Goal: Obtain resource: Download file/media

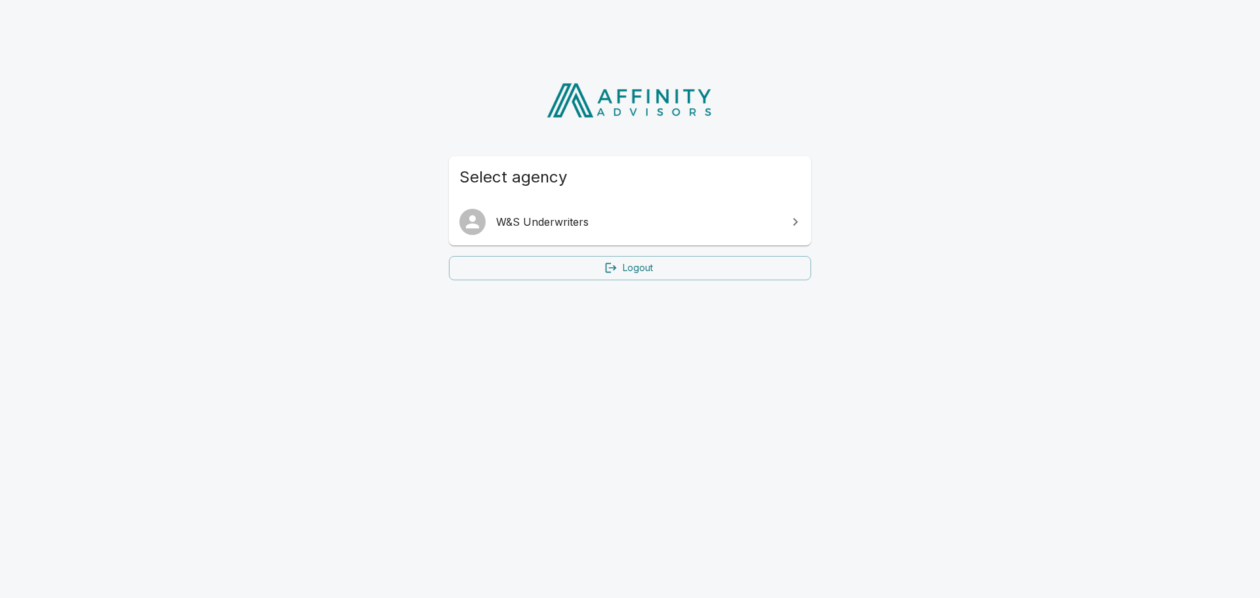
click at [546, 220] on span "W&S Underwriters" at bounding box center [638, 222] width 284 height 16
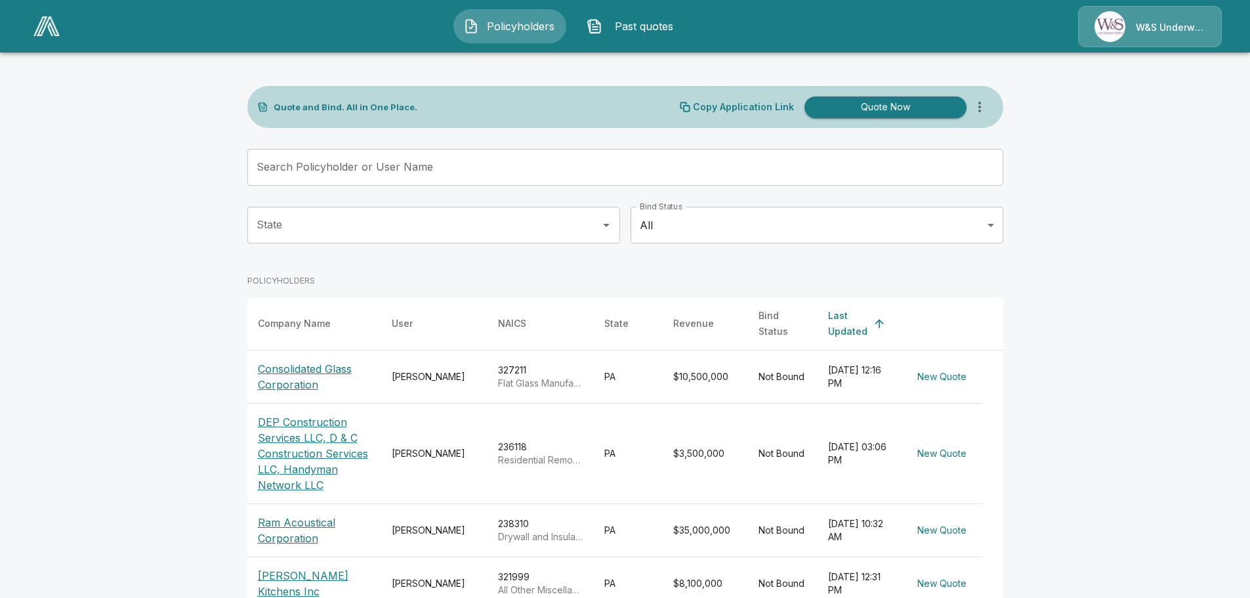
click at [328, 433] on p "DEP Construction Services LLC, D & C Construction Services LLC, Handyman Networ…" at bounding box center [314, 453] width 113 height 79
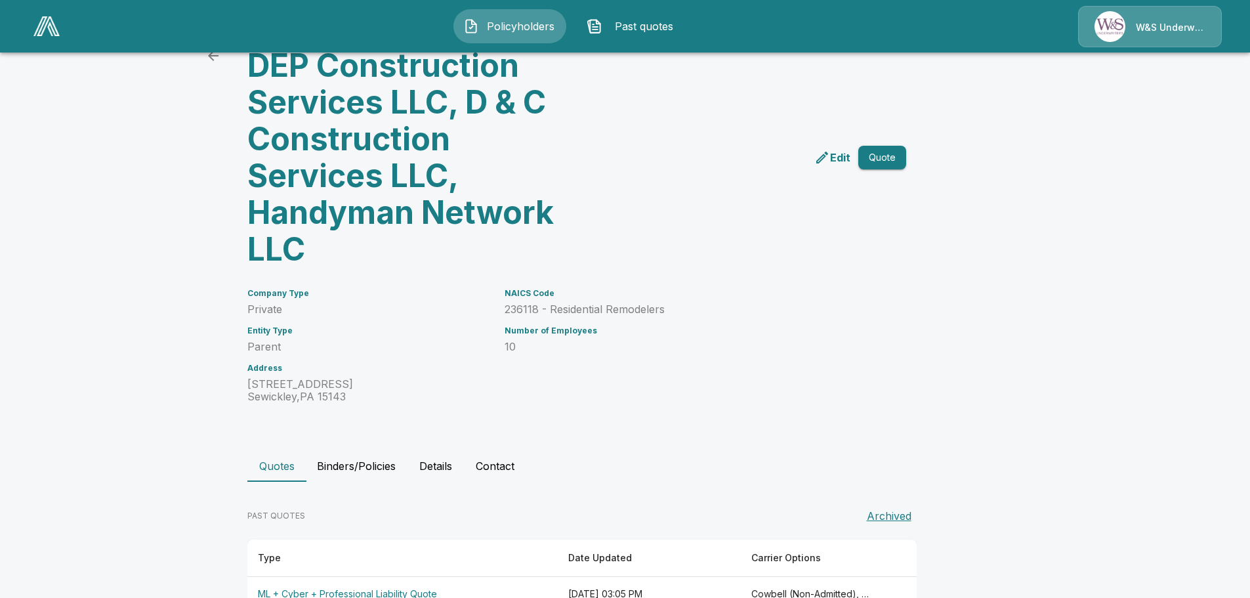
scroll to position [137, 0]
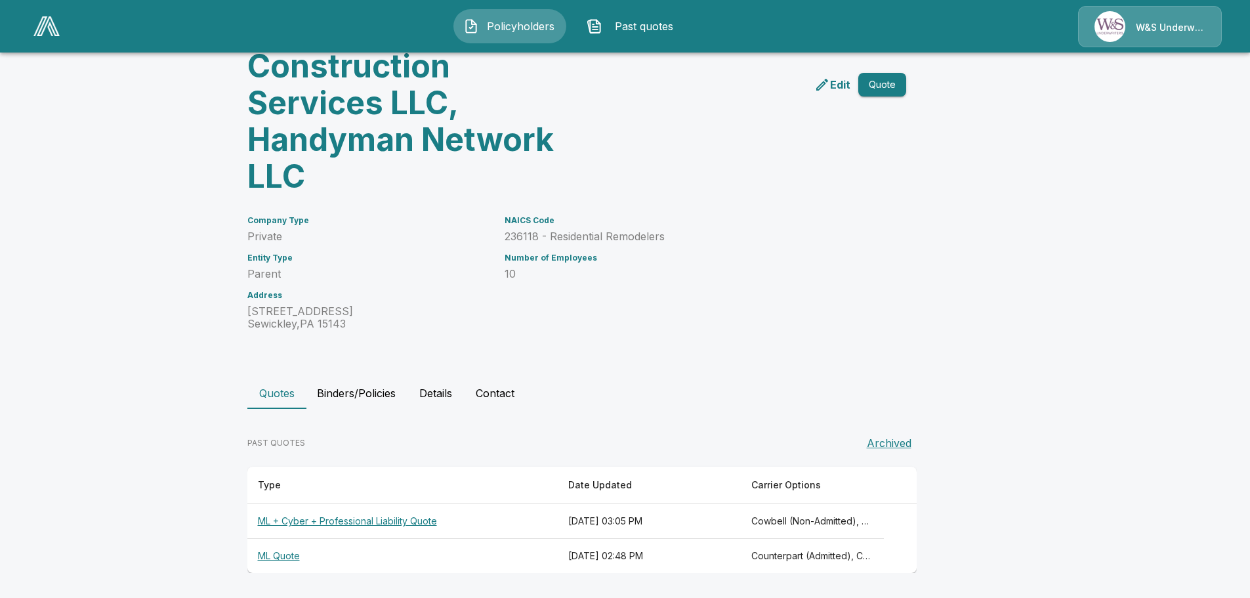
click at [364, 522] on th "ML + Cyber + Professional Liability Quote" at bounding box center [402, 521] width 311 height 35
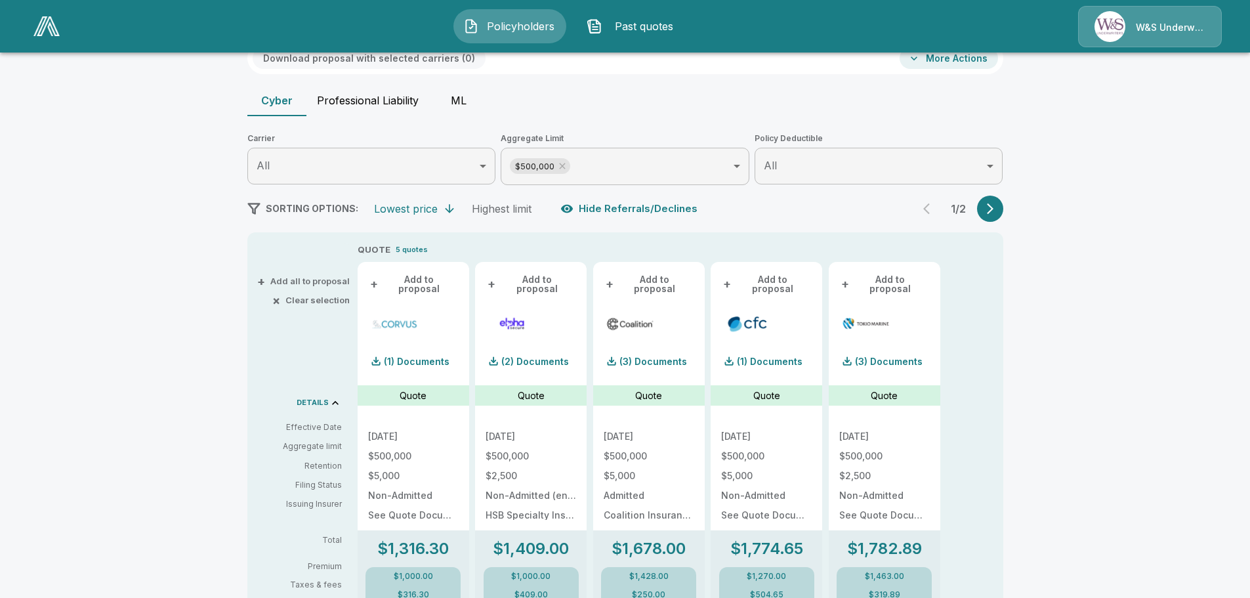
scroll to position [5, 0]
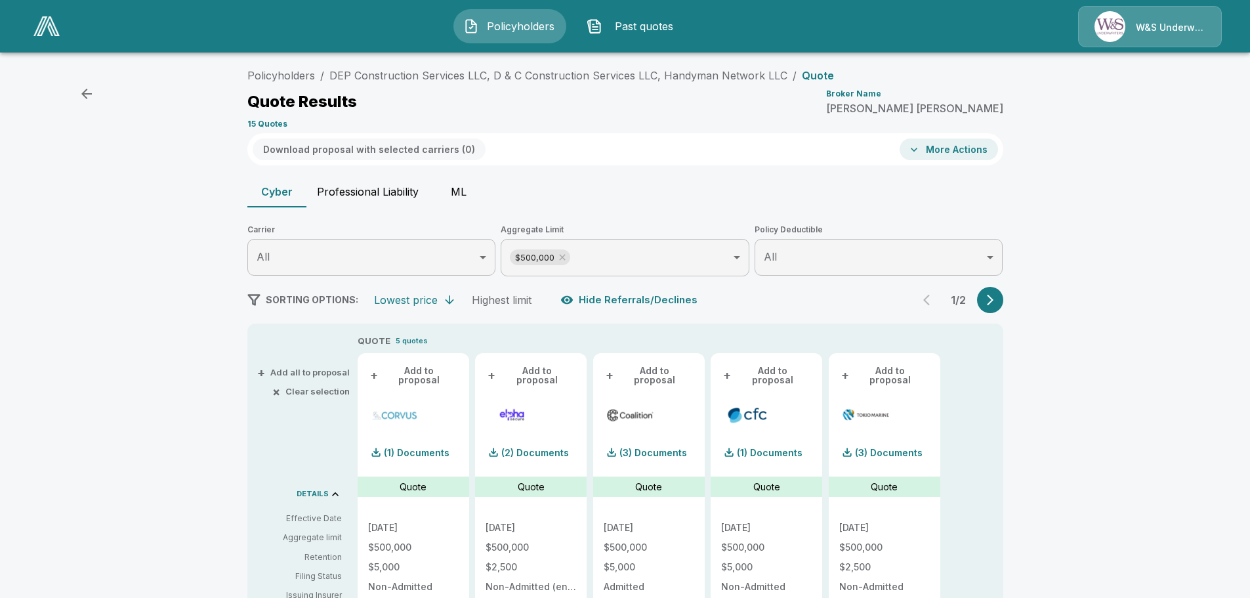
click at [463, 194] on button "ML" at bounding box center [458, 192] width 59 height 32
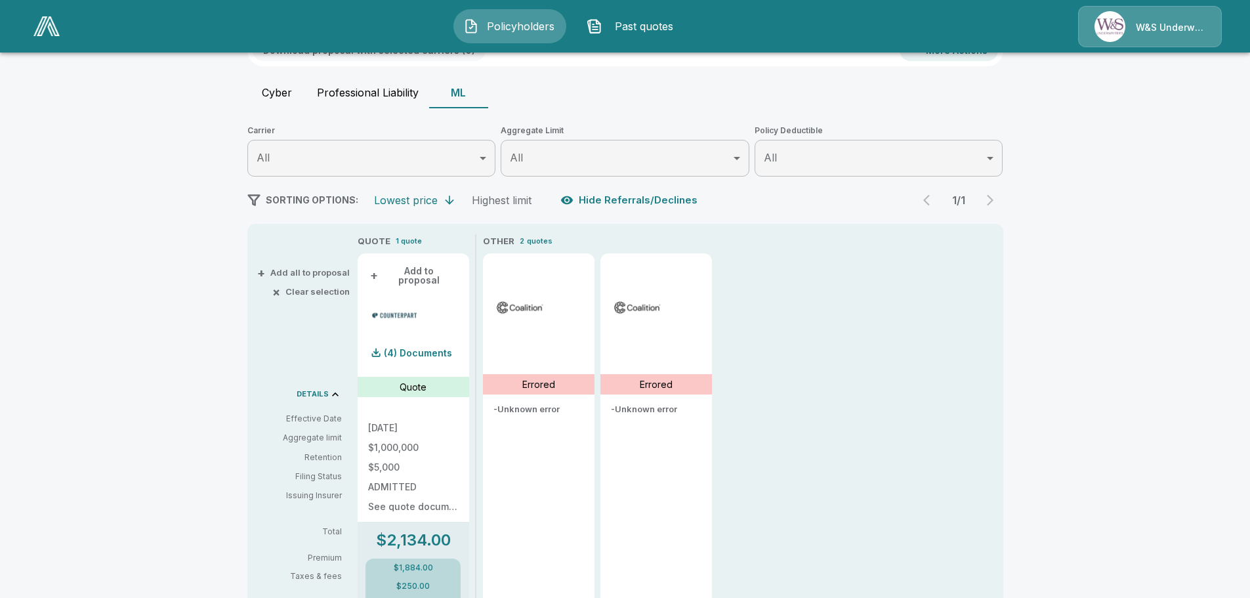
scroll to position [202, 0]
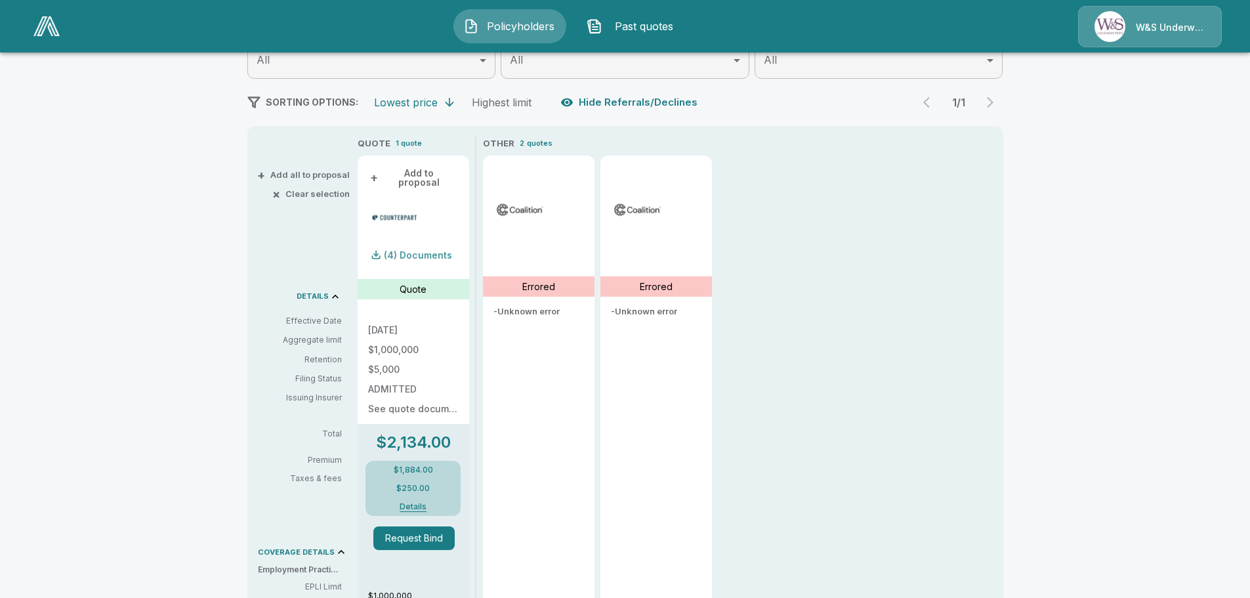
click at [413, 251] on p "(4) Documents" at bounding box center [418, 255] width 68 height 9
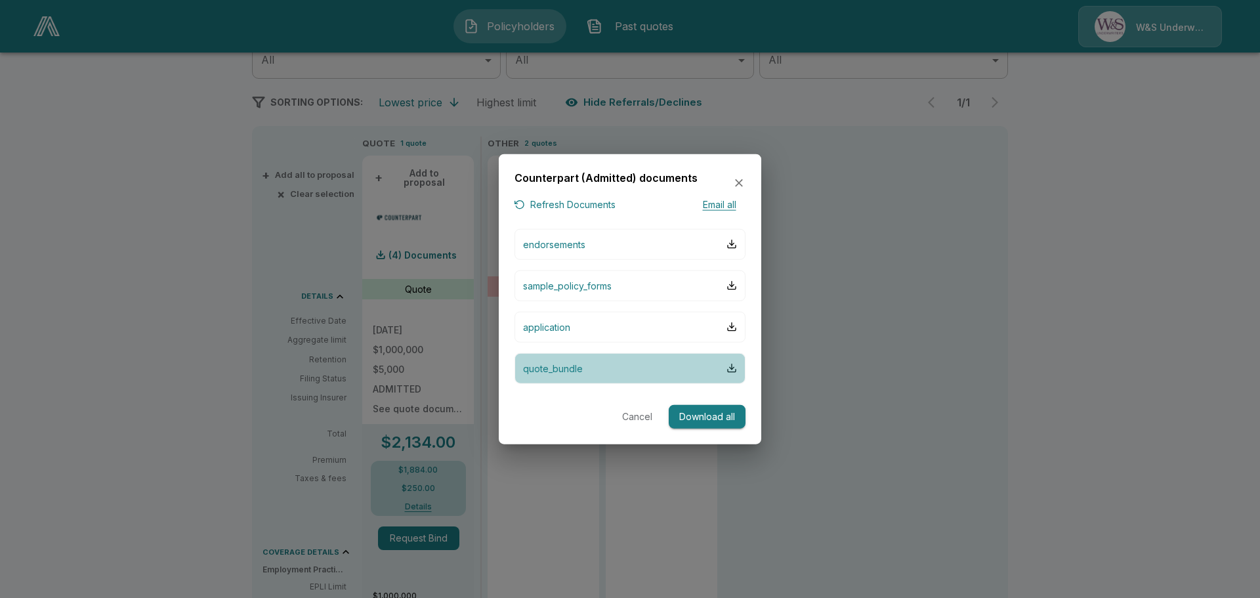
click at [578, 370] on p "quote_bundle" at bounding box center [553, 368] width 60 height 14
click at [740, 182] on icon "button" at bounding box center [739, 183] width 8 height 8
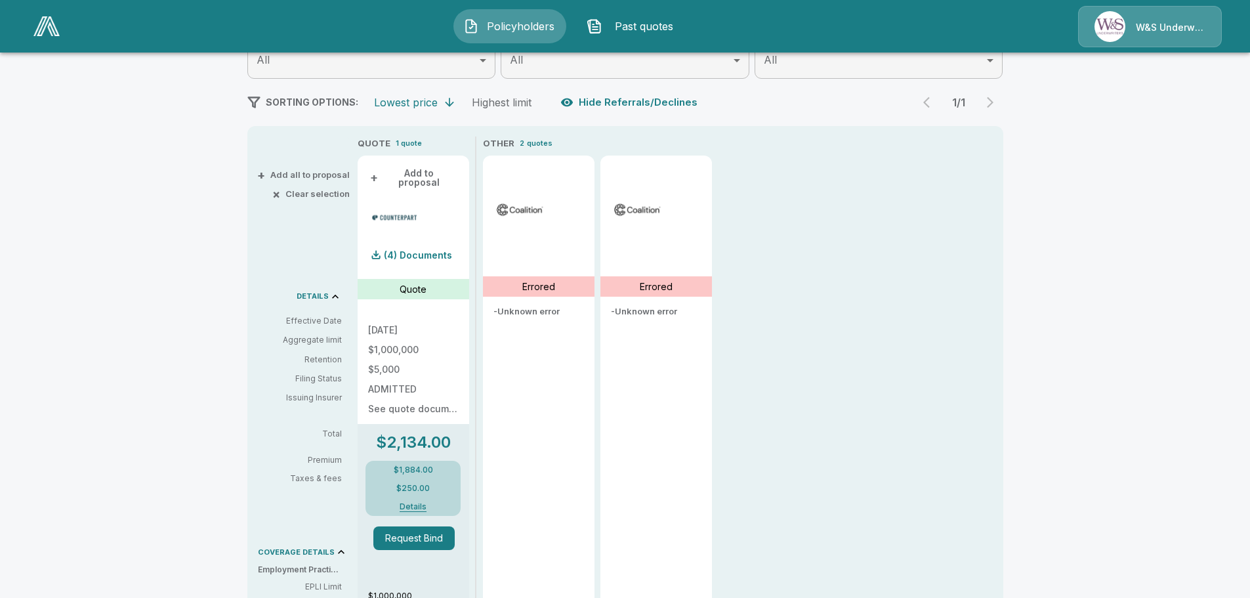
scroll to position [0, 0]
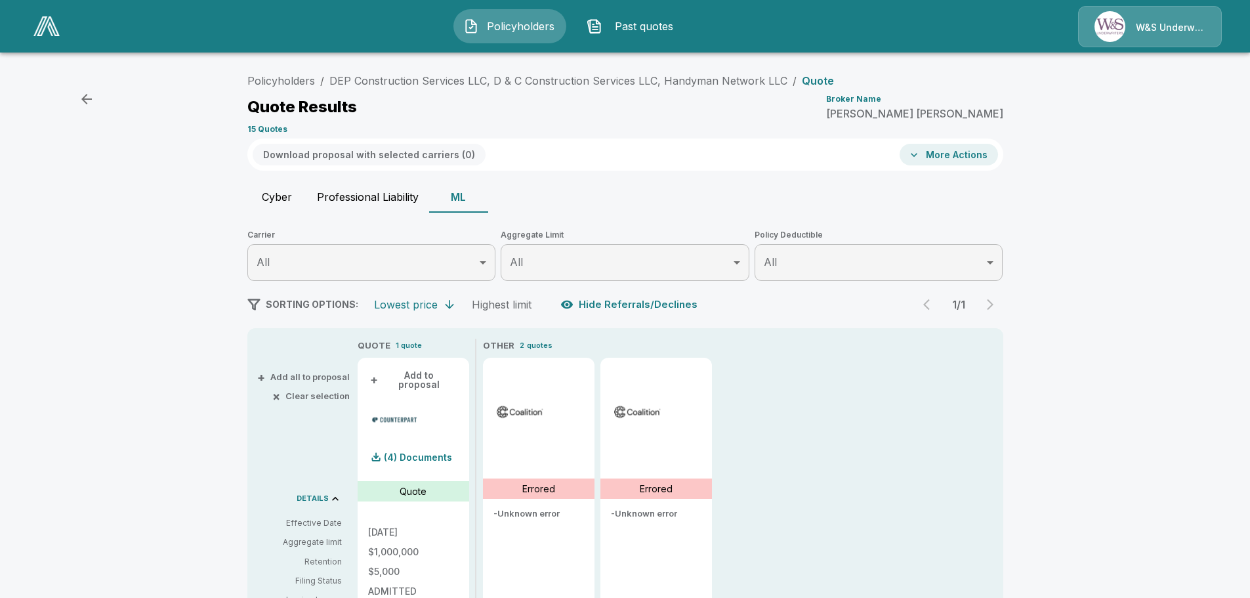
click at [396, 199] on button "Professional Liability" at bounding box center [368, 197] width 123 height 32
type input "*******"
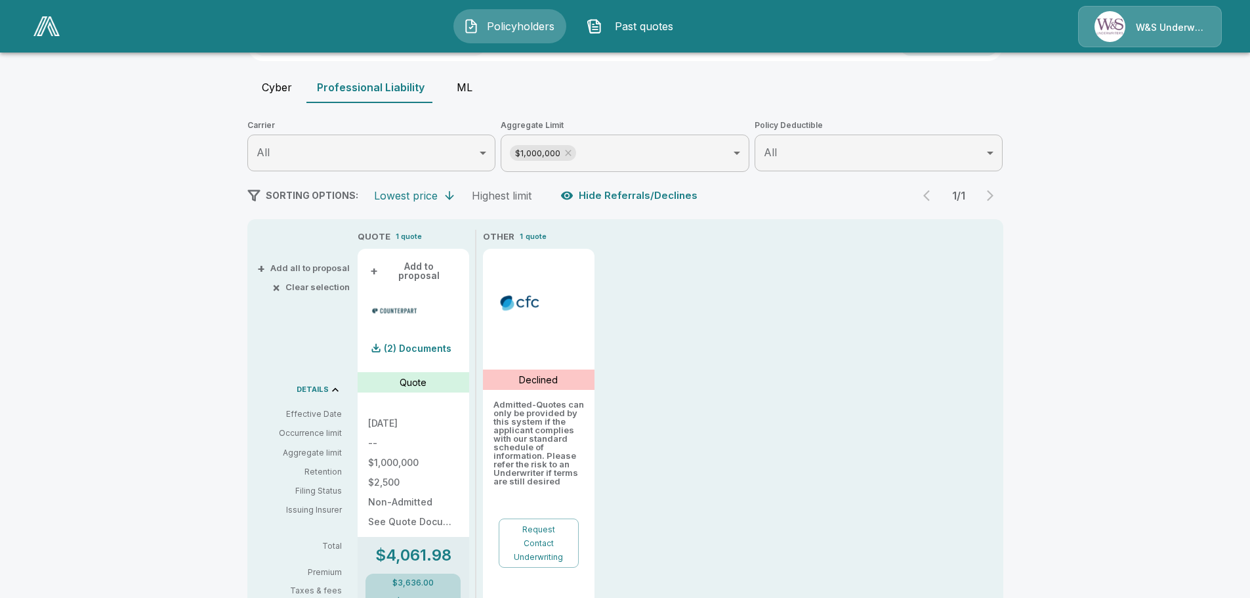
scroll to position [263, 0]
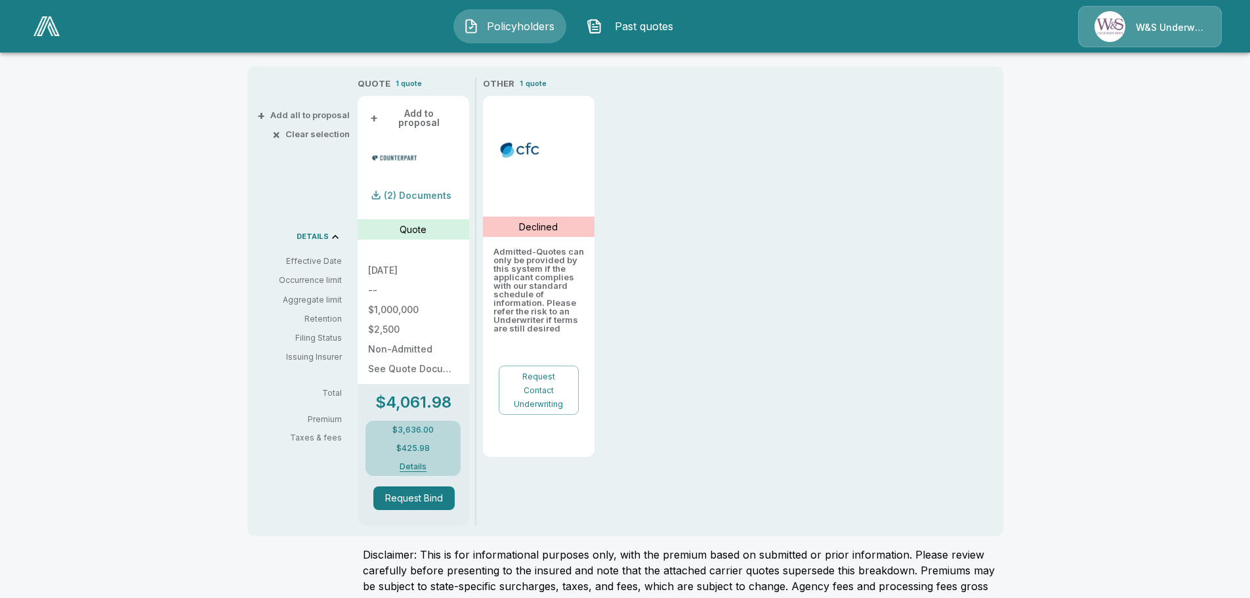
click at [397, 196] on div "(2) Documents" at bounding box center [409, 195] width 83 height 26
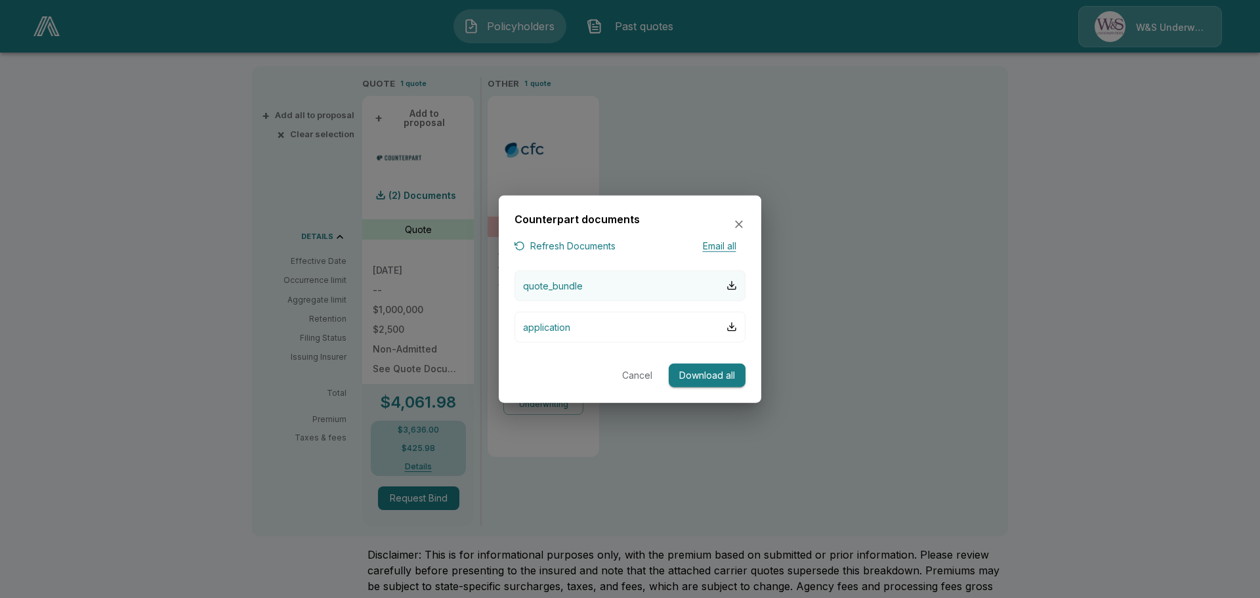
click at [612, 291] on button "quote_bundle" at bounding box center [630, 285] width 231 height 31
click at [736, 223] on icon "button" at bounding box center [739, 224] width 13 height 13
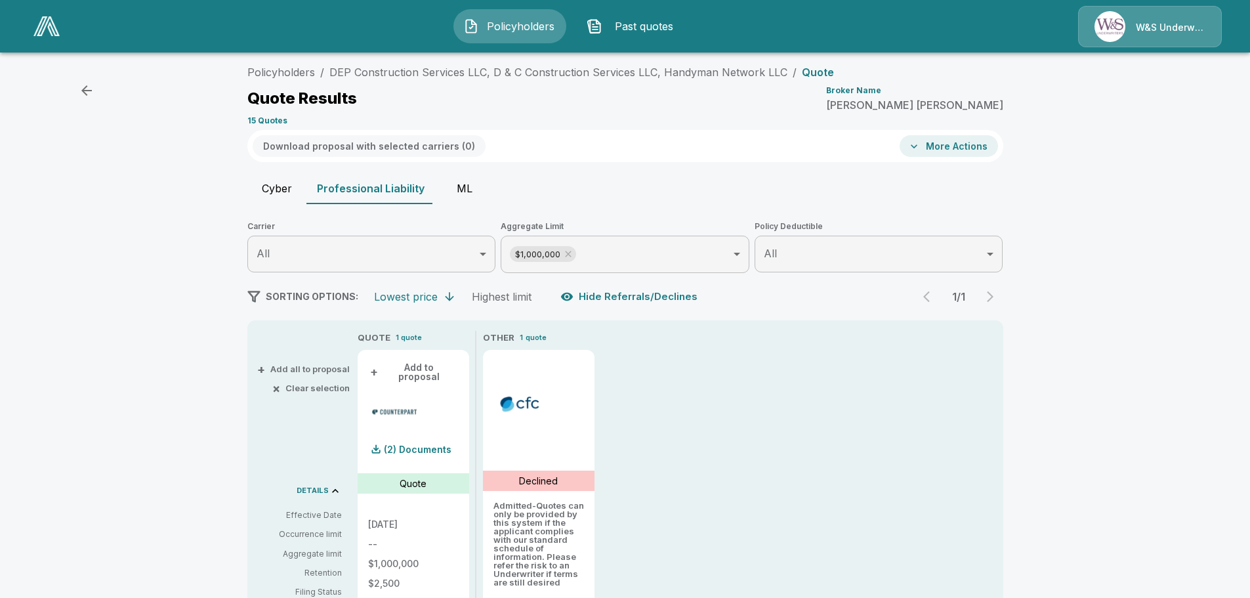
scroll to position [0, 0]
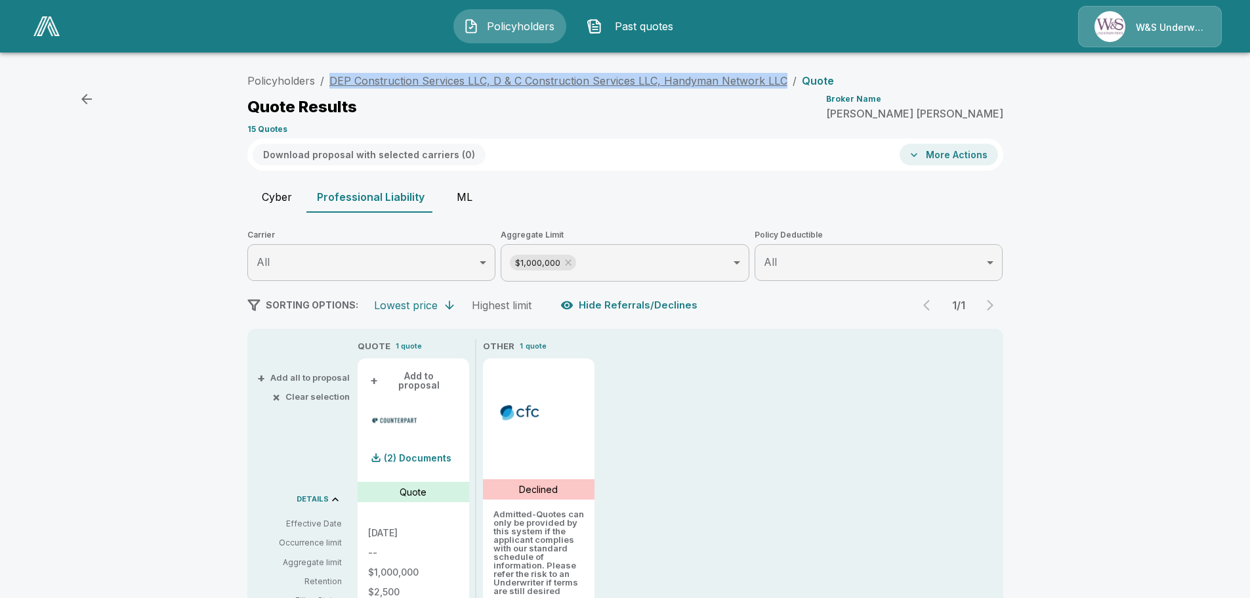
drag, startPoint x: 331, startPoint y: 79, endPoint x: 782, endPoint y: 85, distance: 451.0
click at [782, 85] on ol "Policyholders / DEP Construction Services LLC, D & C Construction Services LLC,…" at bounding box center [540, 81] width 587 height 16
copy link "DEP Construction Services LLC, D & C Construction Services LLC, Handyman Networ…"
